Goal: Manage account settings

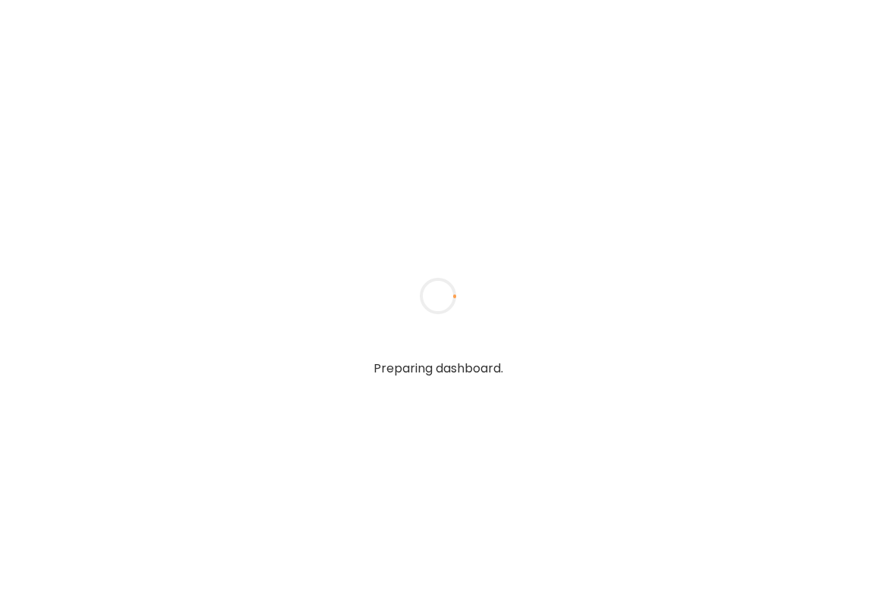
type textarea "**********"
type input "**********"
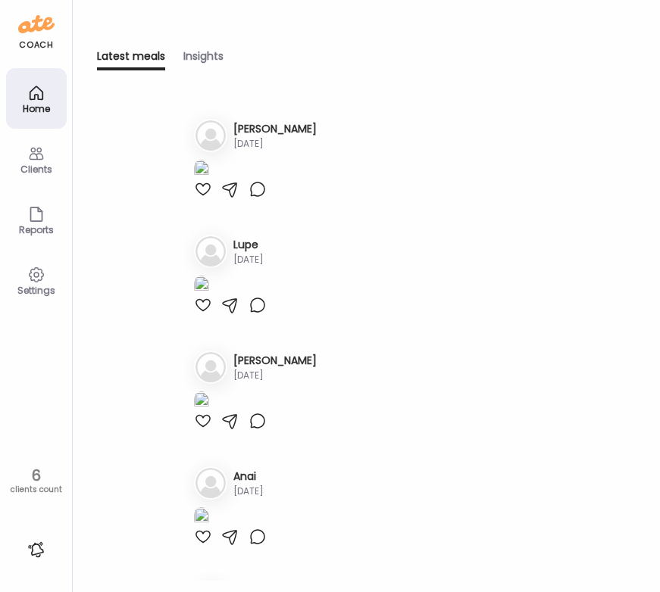
click at [55, 161] on div "Clients" at bounding box center [36, 159] width 61 height 61
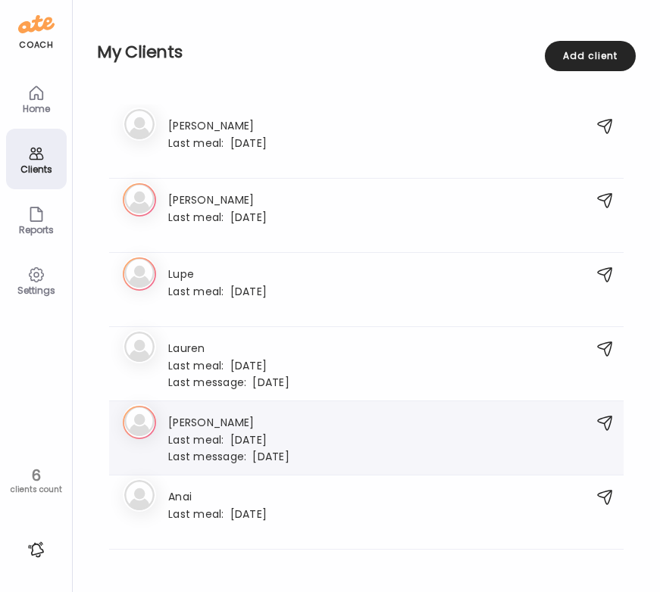
click at [211, 440] on span "Last meal:" at bounding box center [199, 441] width 62 height 16
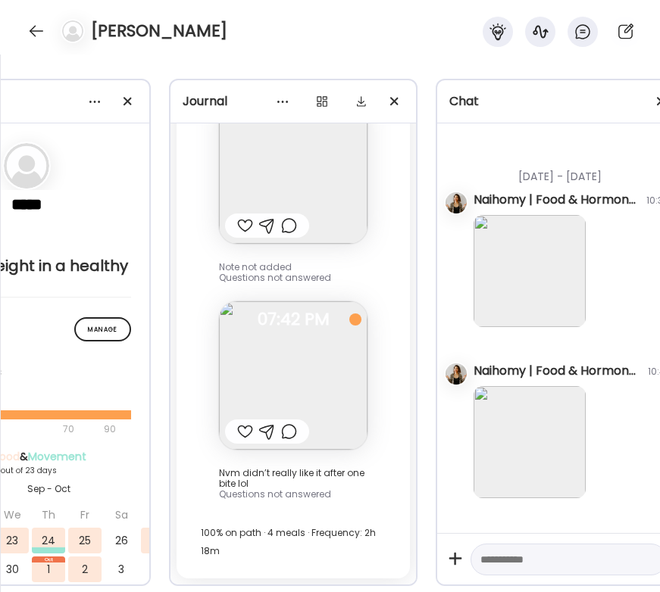
scroll to position [0, 127]
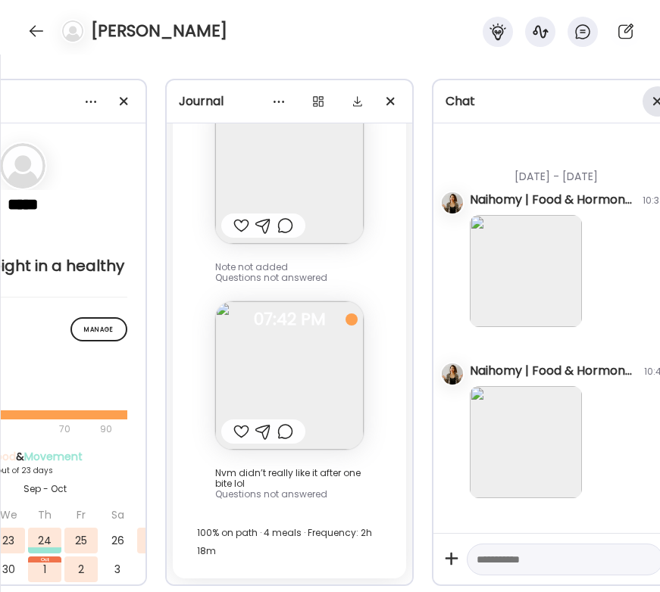
click at [653, 98] on span at bounding box center [657, 101] width 8 height 8
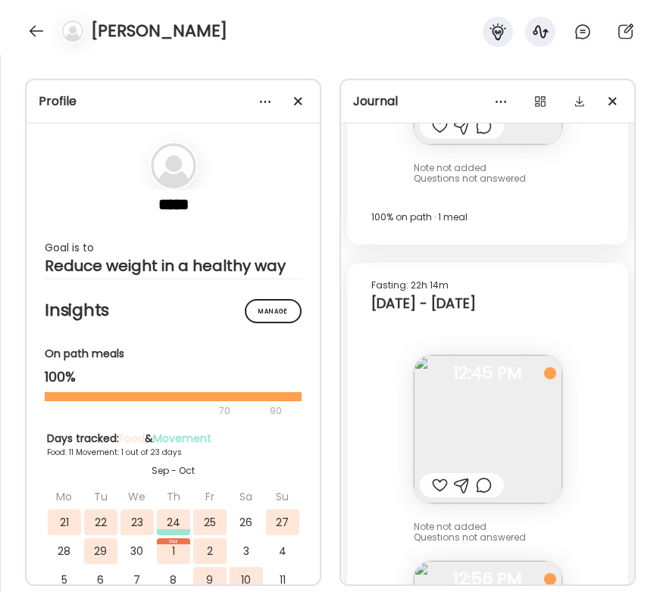
scroll to position [13161, 0]
click at [304, 95] on div at bounding box center [298, 101] width 30 height 30
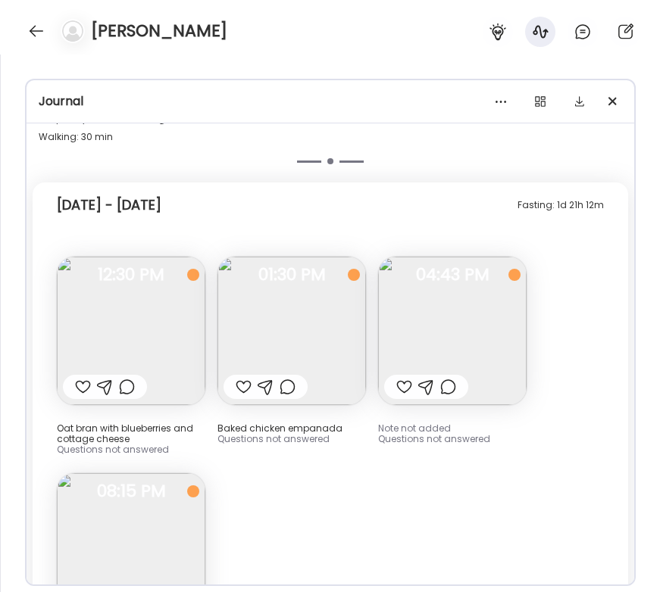
scroll to position [7185, 0]
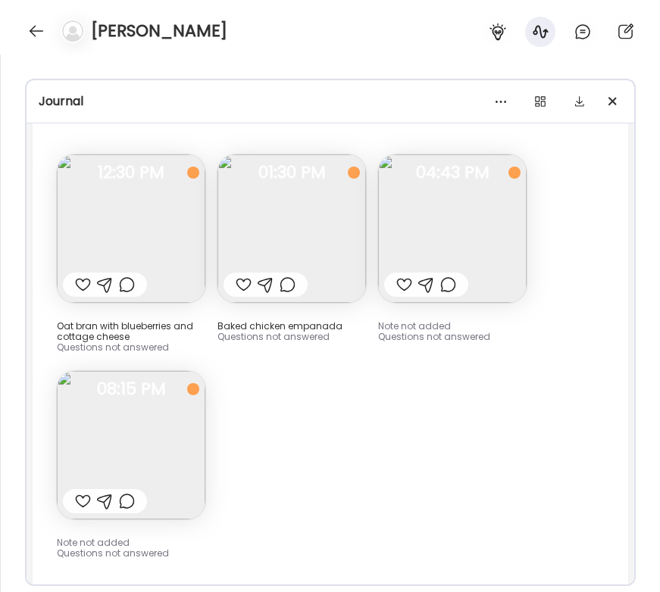
click at [413, 224] on img at bounding box center [452, 229] width 148 height 148
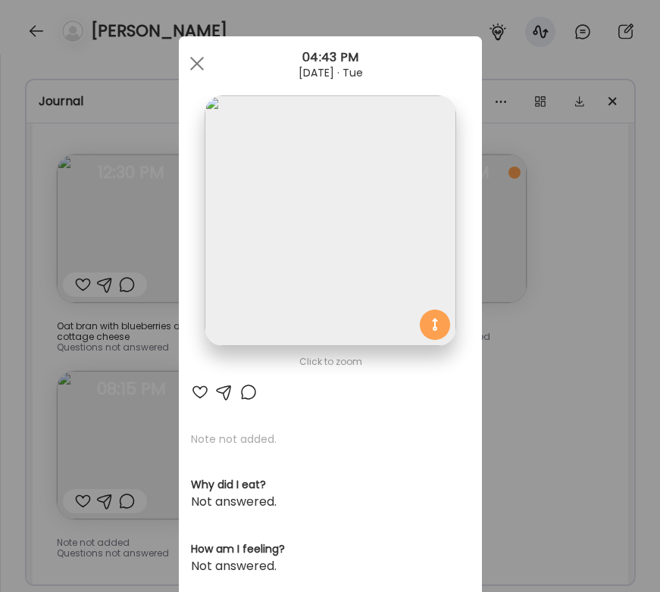
click at [541, 430] on div "Ate Coach Dashboard Wahoo! It’s official Take a moment to set up your Coach Pro…" at bounding box center [330, 296] width 660 height 592
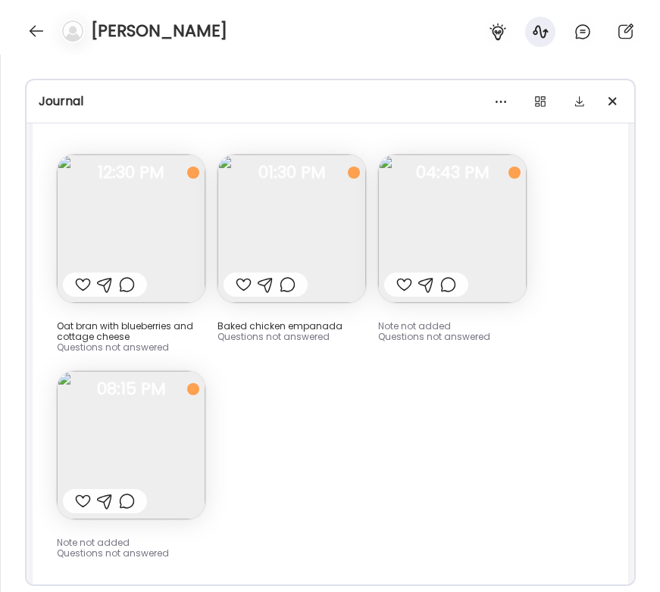
click at [158, 426] on img at bounding box center [131, 445] width 148 height 148
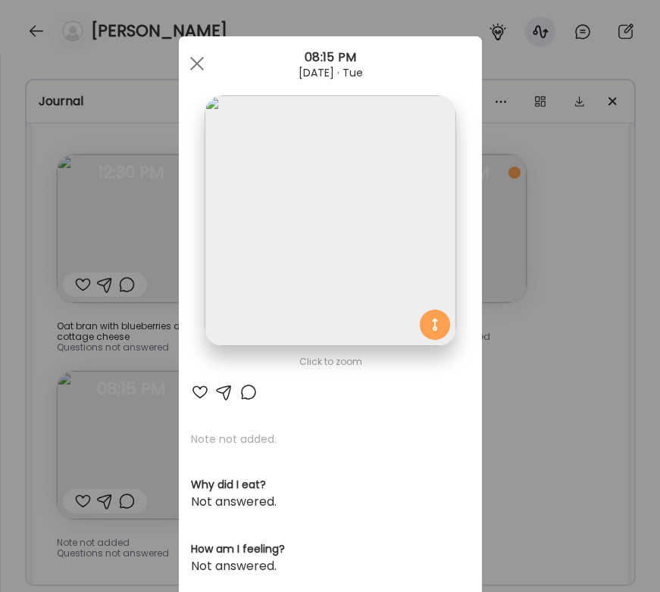
click at [531, 457] on div "Ate Coach Dashboard Wahoo! It’s official Take a moment to set up your Coach Pro…" at bounding box center [330, 296] width 660 height 592
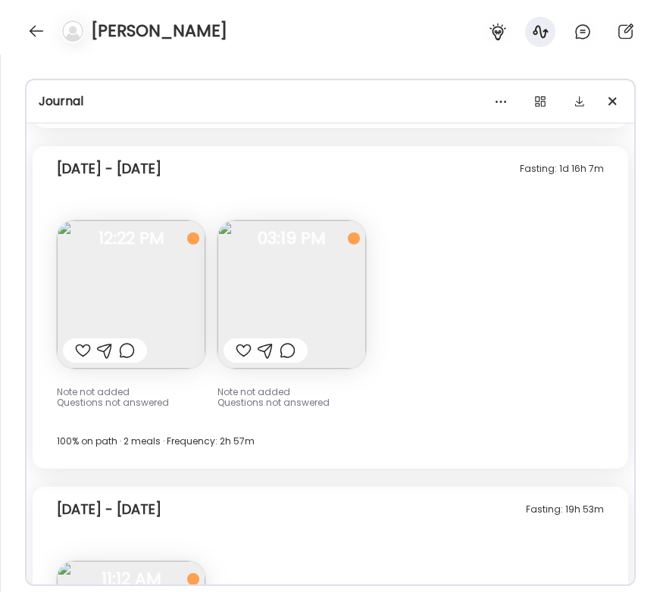
scroll to position [7680, 0]
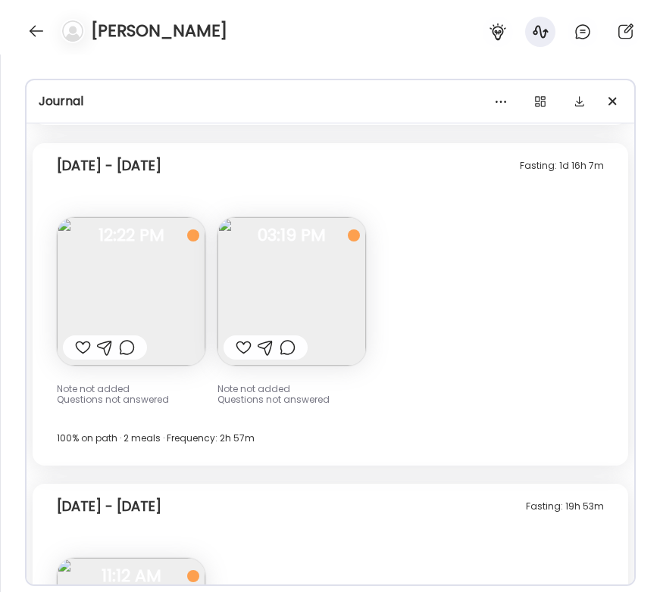
click at [142, 289] on img at bounding box center [131, 291] width 148 height 148
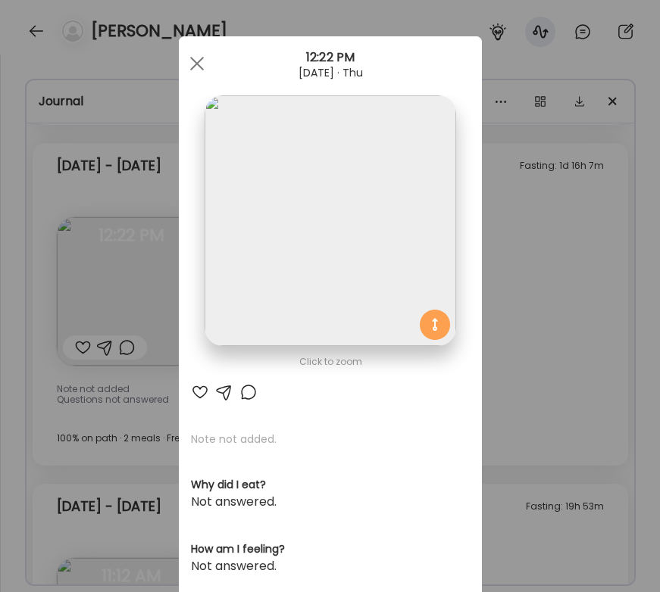
click at [523, 320] on div "Ate Coach Dashboard Wahoo! It’s official Take a moment to set up your Coach Pro…" at bounding box center [330, 296] width 660 height 592
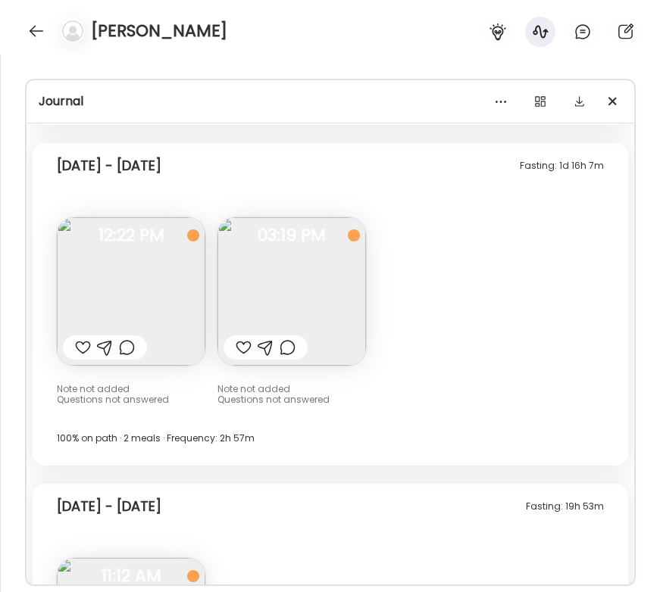
click at [322, 261] on img at bounding box center [291, 291] width 148 height 148
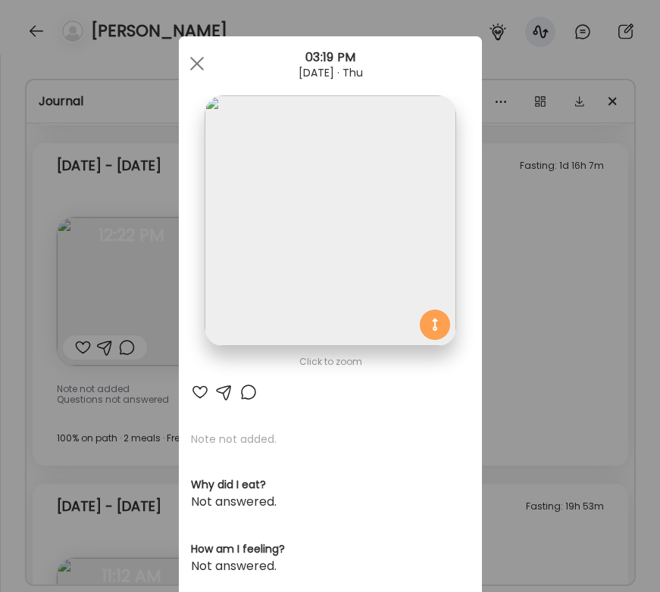
click at [533, 308] on div "Ate Coach Dashboard Wahoo! It’s official Take a moment to set up your Coach Pro…" at bounding box center [330, 296] width 660 height 592
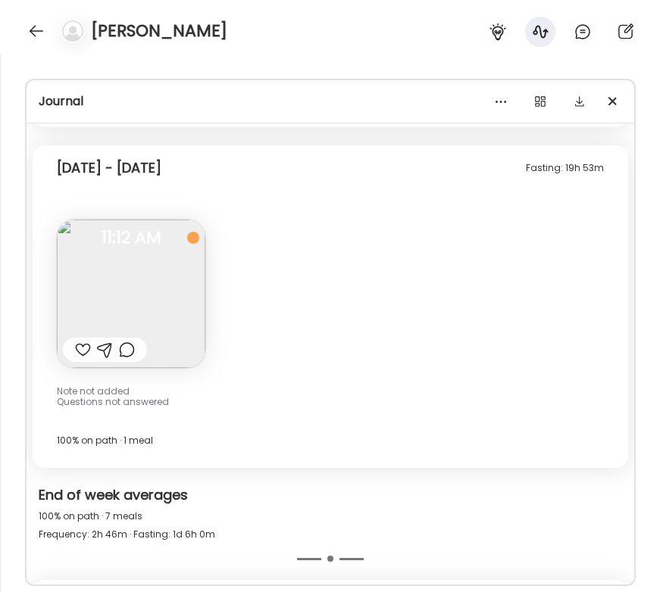
scroll to position [8059, 0]
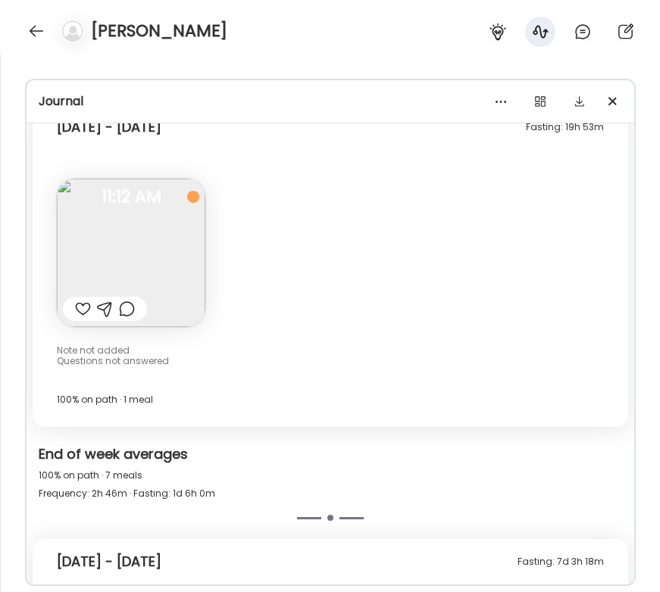
click at [161, 243] on img at bounding box center [131, 253] width 148 height 148
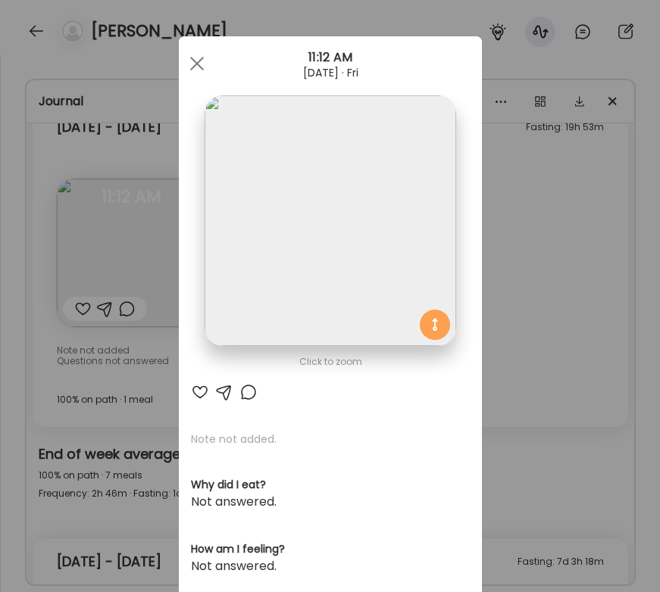
click at [590, 247] on div "Ate Coach Dashboard Wahoo! It’s official Take a moment to set up your Coach Pro…" at bounding box center [330, 296] width 660 height 592
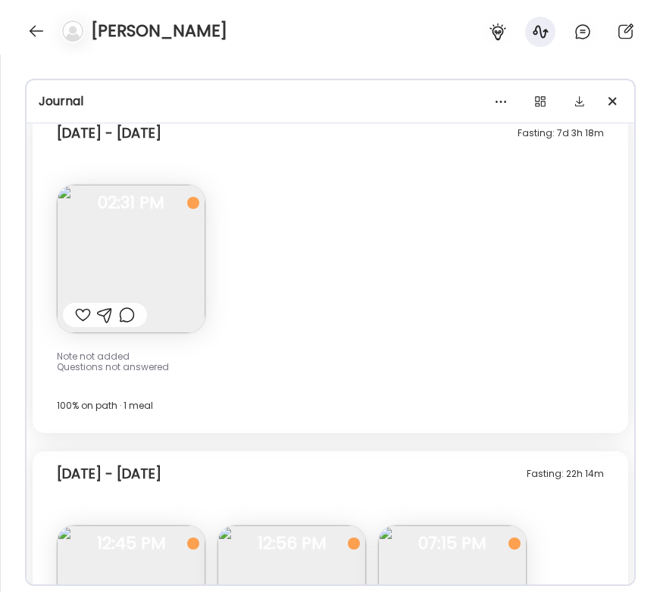
scroll to position [8489, 0]
click at [119, 233] on img at bounding box center [131, 258] width 148 height 148
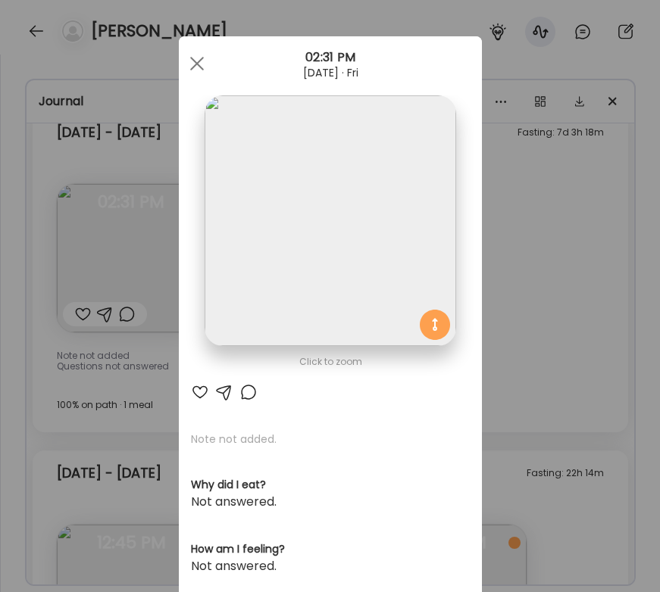
click at [523, 295] on div "Ate Coach Dashboard Wahoo! It’s official Take a moment to set up your Coach Pro…" at bounding box center [330, 296] width 660 height 592
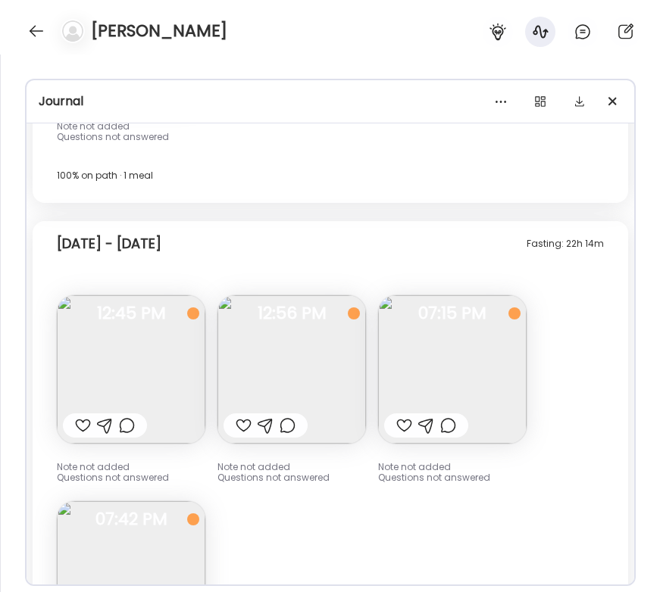
scroll to position [8723, 0]
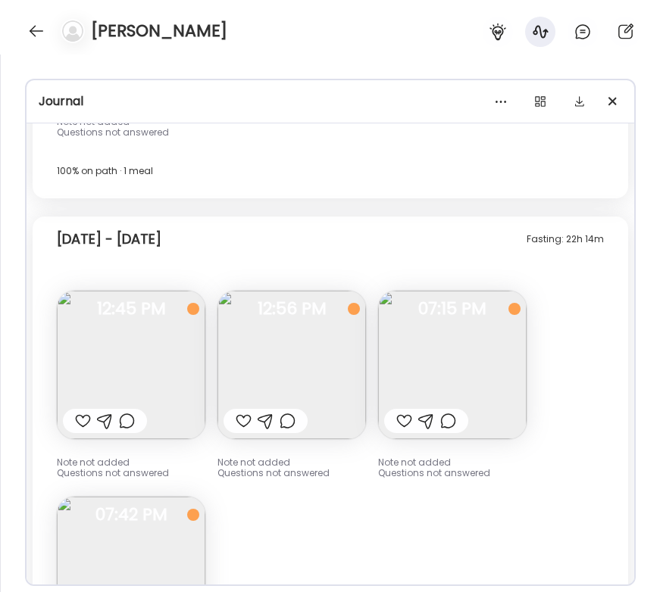
click at [125, 345] on img at bounding box center [131, 365] width 148 height 148
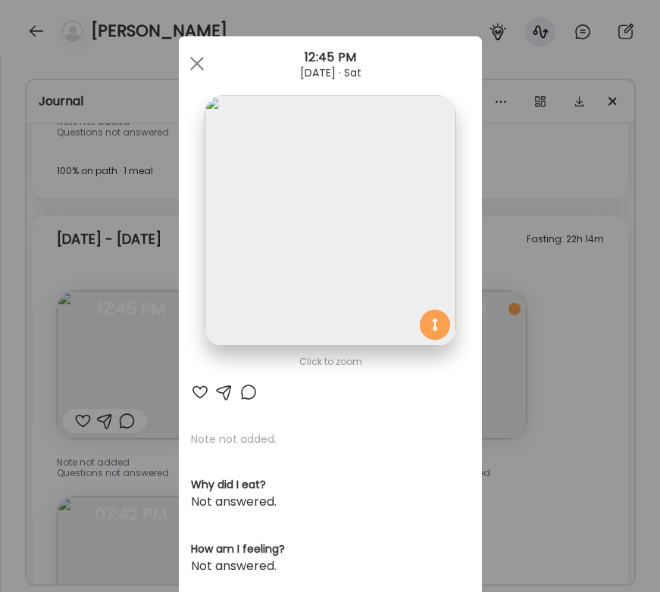
click at [536, 301] on div "Ate Coach Dashboard Wahoo! It’s official Take a moment to set up your Coach Pro…" at bounding box center [330, 296] width 660 height 592
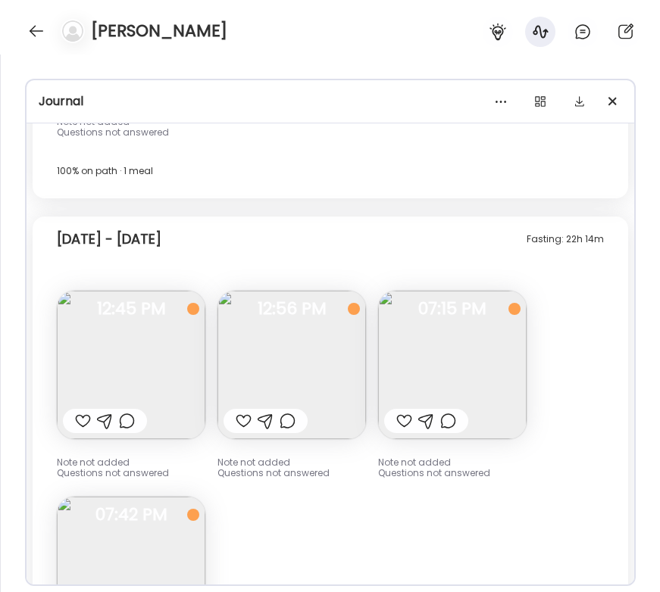
click at [317, 325] on img at bounding box center [291, 365] width 148 height 148
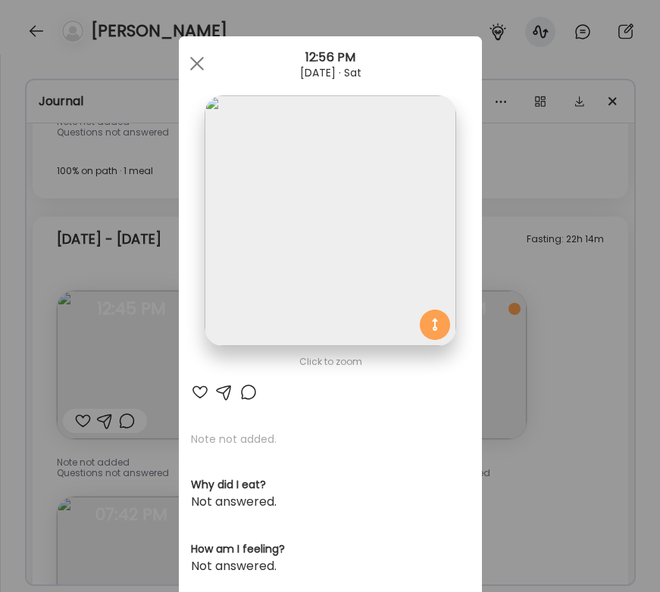
click at [548, 310] on div "Ate Coach Dashboard Wahoo! It’s official Take a moment to set up your Coach Pro…" at bounding box center [330, 296] width 660 height 592
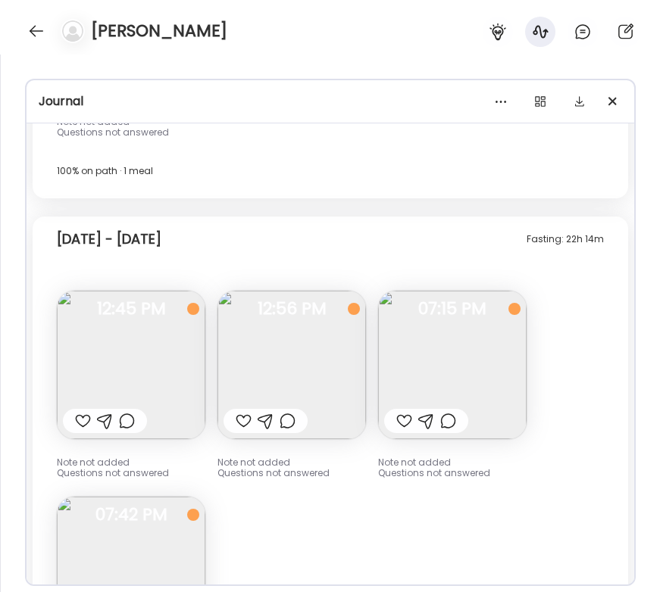
click at [484, 323] on img at bounding box center [452, 365] width 148 height 148
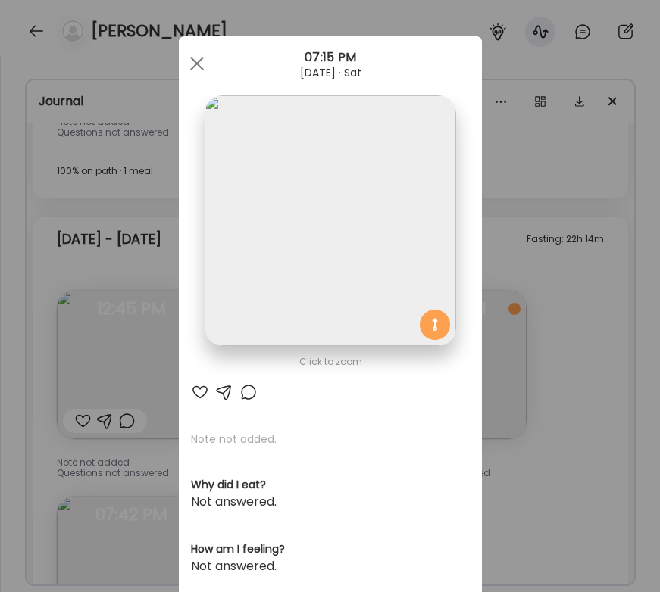
click at [572, 473] on div "Ate Coach Dashboard Wahoo! It’s official Take a moment to set up your Coach Pro…" at bounding box center [330, 296] width 660 height 592
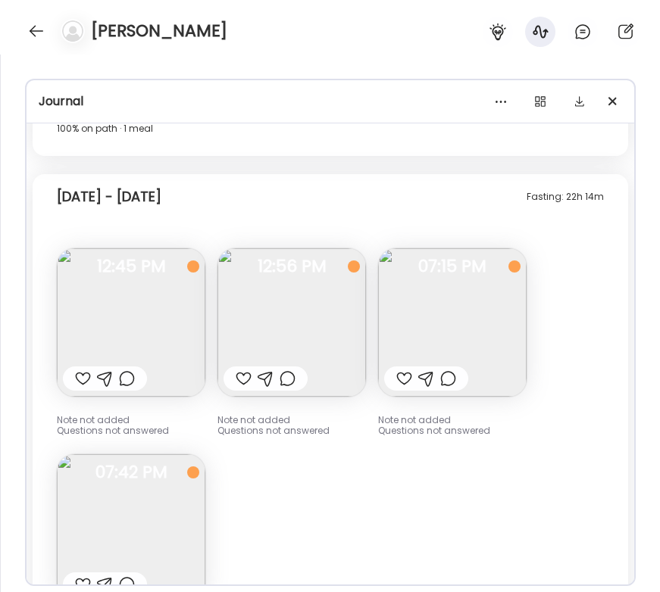
scroll to position [8783, 0]
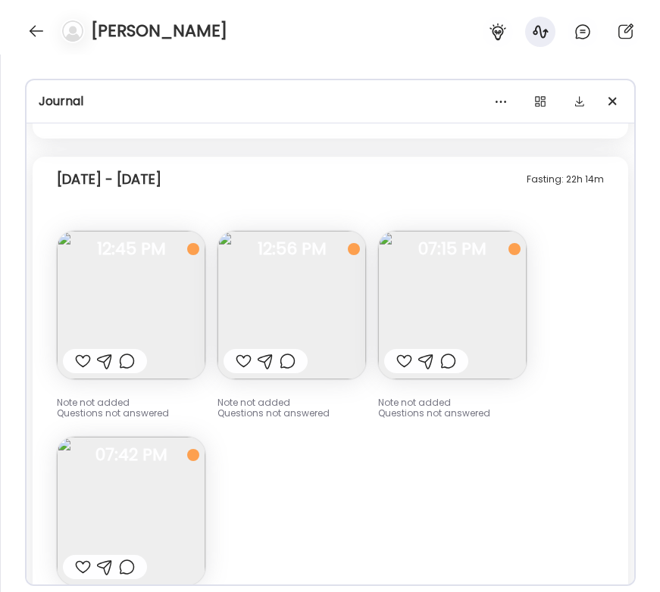
click at [123, 498] on img at bounding box center [131, 511] width 148 height 148
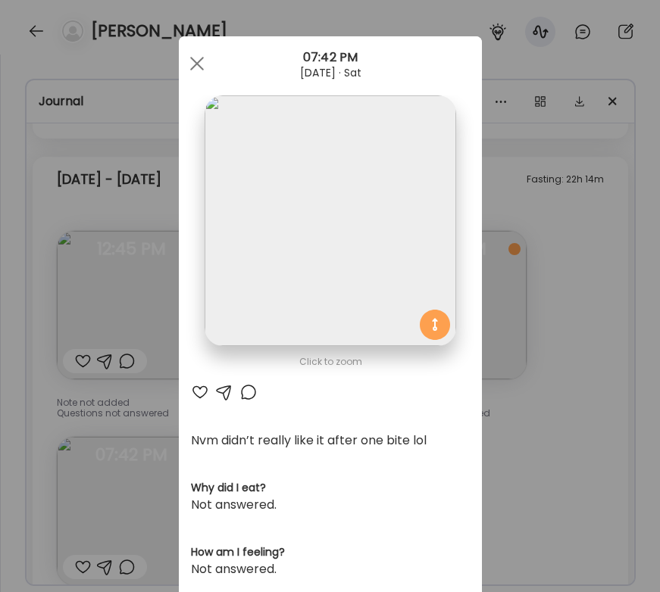
click at [551, 476] on div "Ate Coach Dashboard Wahoo! It’s official Take a moment to set up your Coach Pro…" at bounding box center [330, 296] width 660 height 592
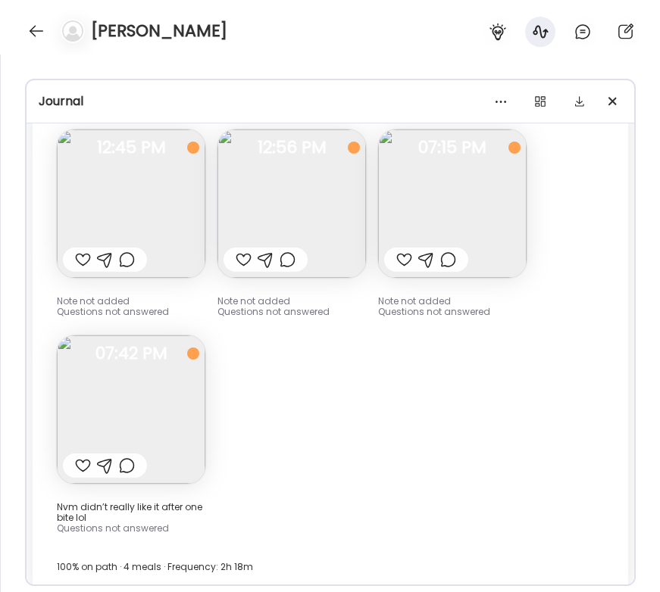
scroll to position [8889, 0]
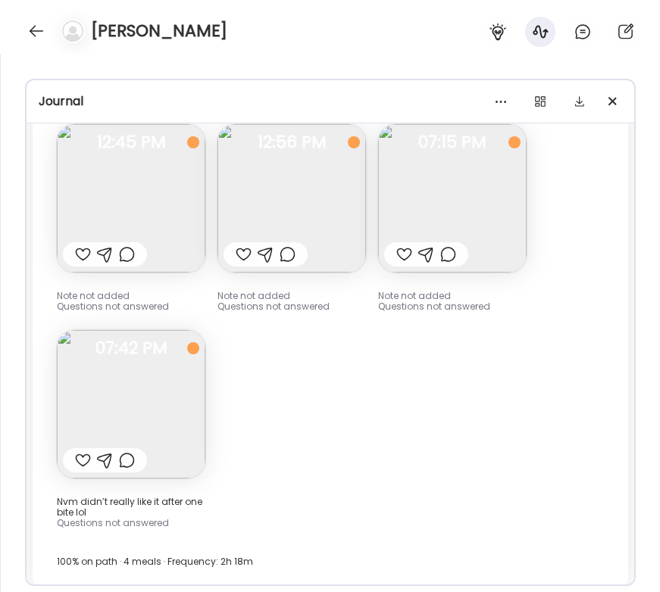
click at [160, 406] on img at bounding box center [131, 404] width 148 height 148
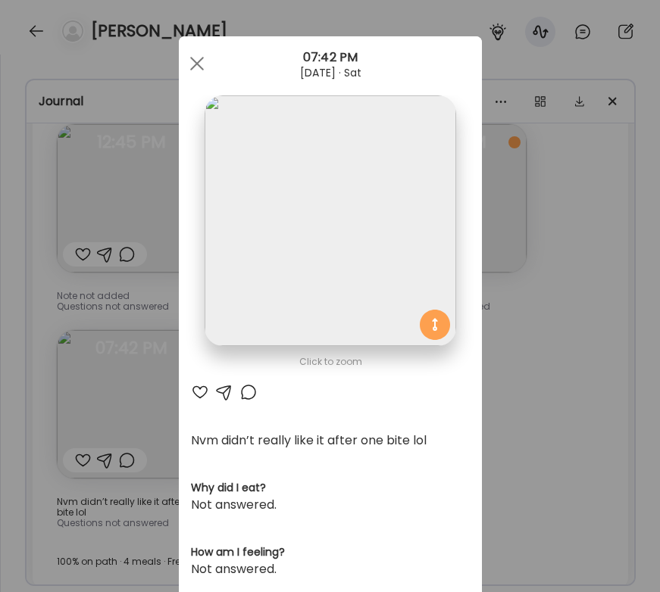
click at [536, 455] on div "Ate Coach Dashboard Wahoo! It’s official Take a moment to set up your Coach Pro…" at bounding box center [330, 296] width 660 height 592
